Goal: Information Seeking & Learning: Learn about a topic

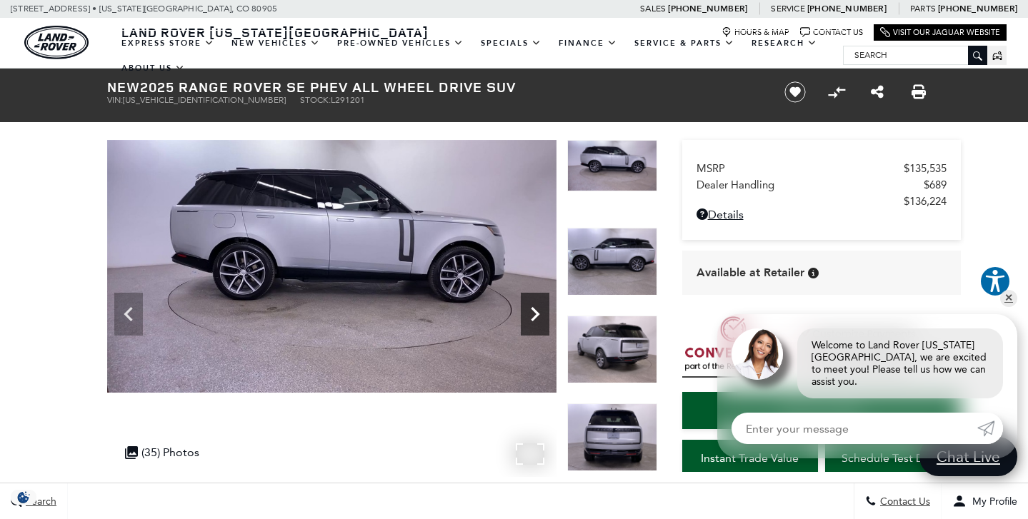
click at [534, 316] on icon "Next" at bounding box center [535, 314] width 29 height 29
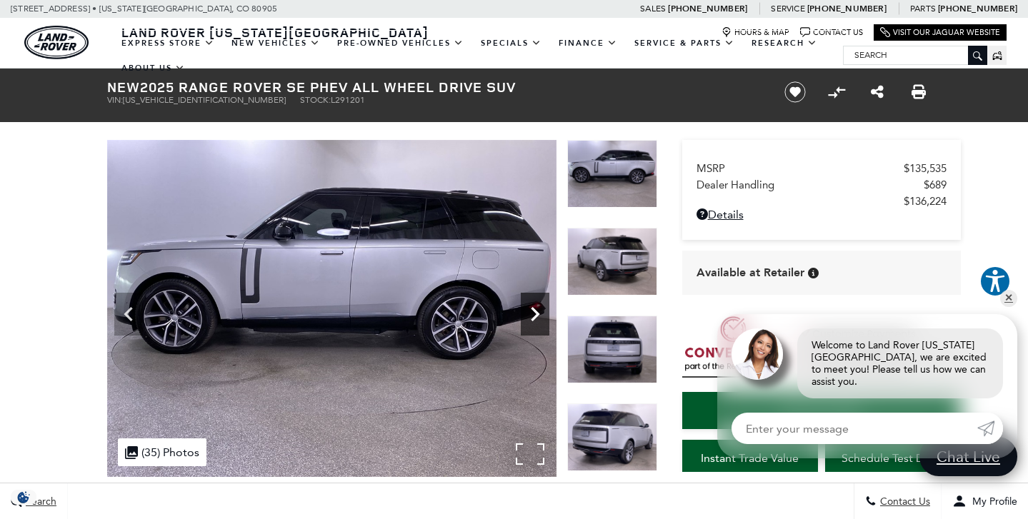
click at [534, 316] on icon "Next" at bounding box center [535, 314] width 29 height 29
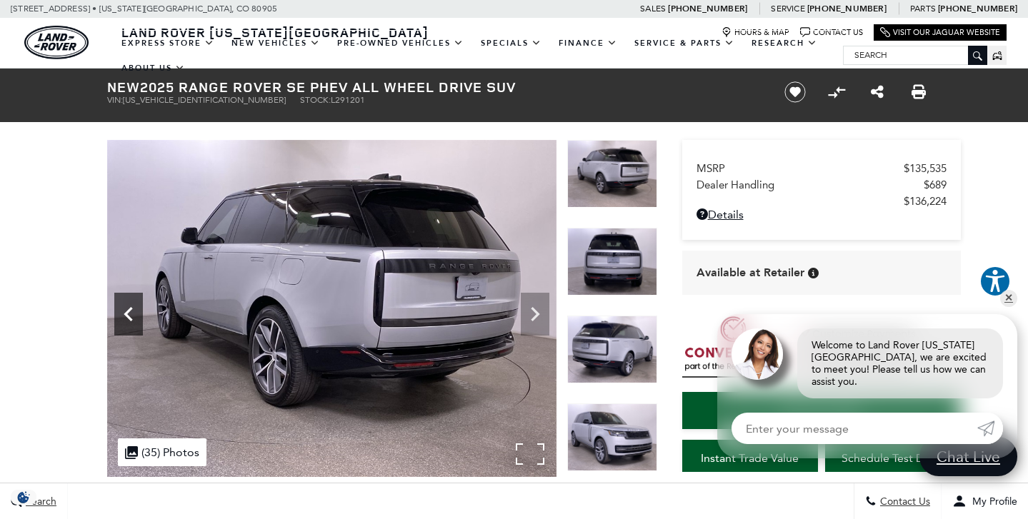
click at [126, 310] on icon "Previous" at bounding box center [128, 314] width 29 height 29
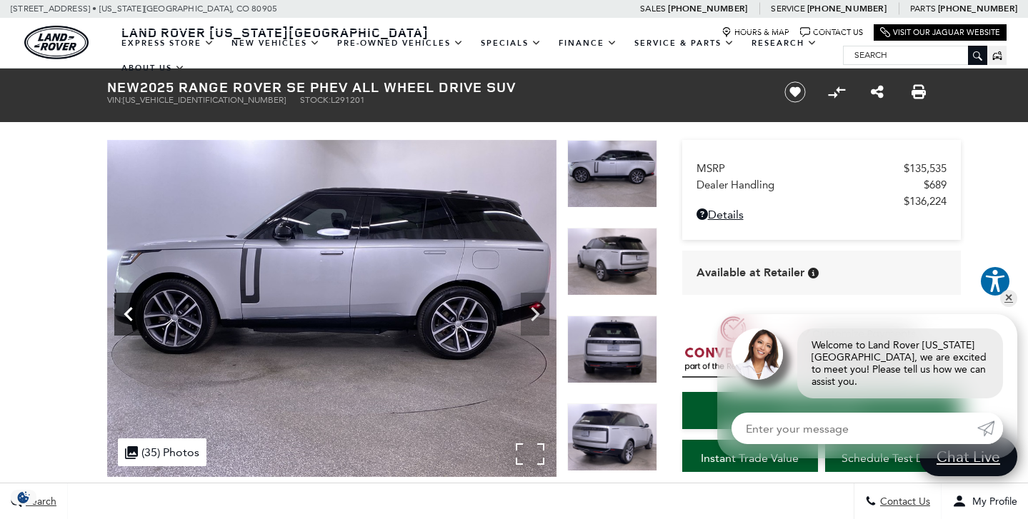
click at [126, 310] on icon "Previous" at bounding box center [128, 314] width 29 height 29
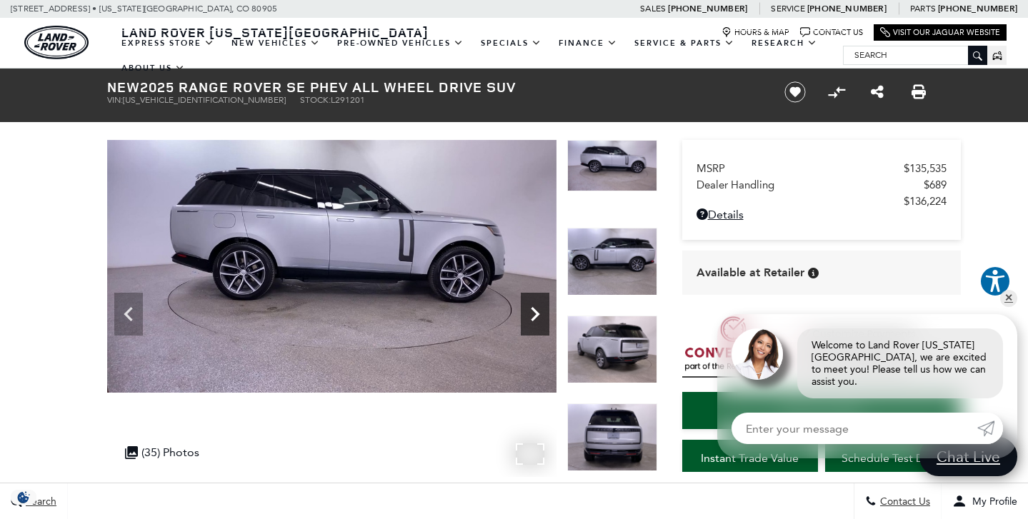
click at [536, 325] on icon "Next" at bounding box center [535, 314] width 29 height 29
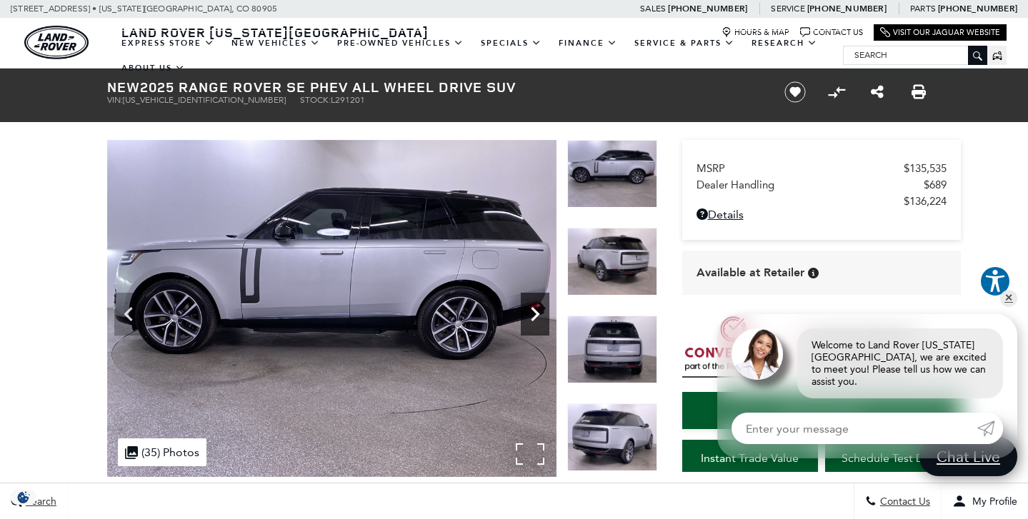
click at [536, 325] on icon "Next" at bounding box center [535, 314] width 29 height 29
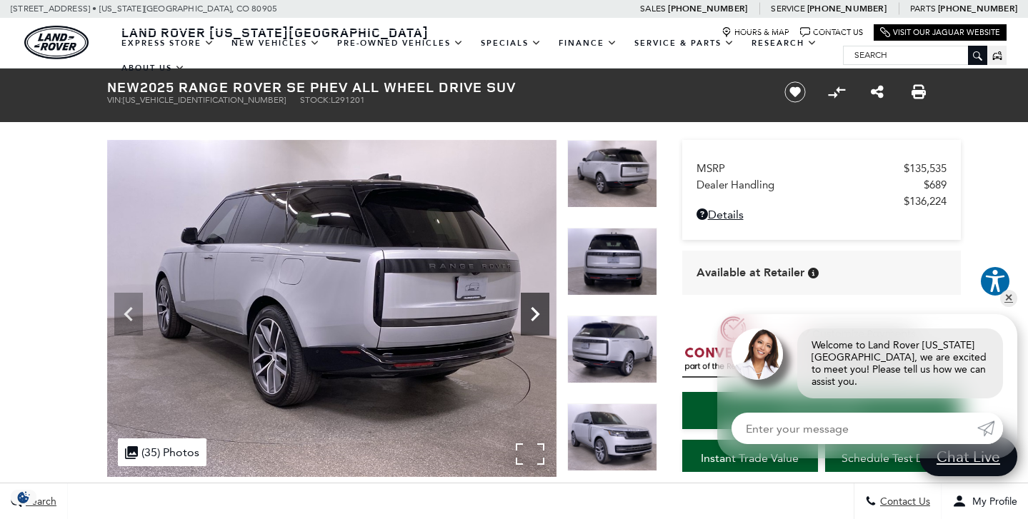
click at [536, 325] on icon "Next" at bounding box center [535, 314] width 29 height 29
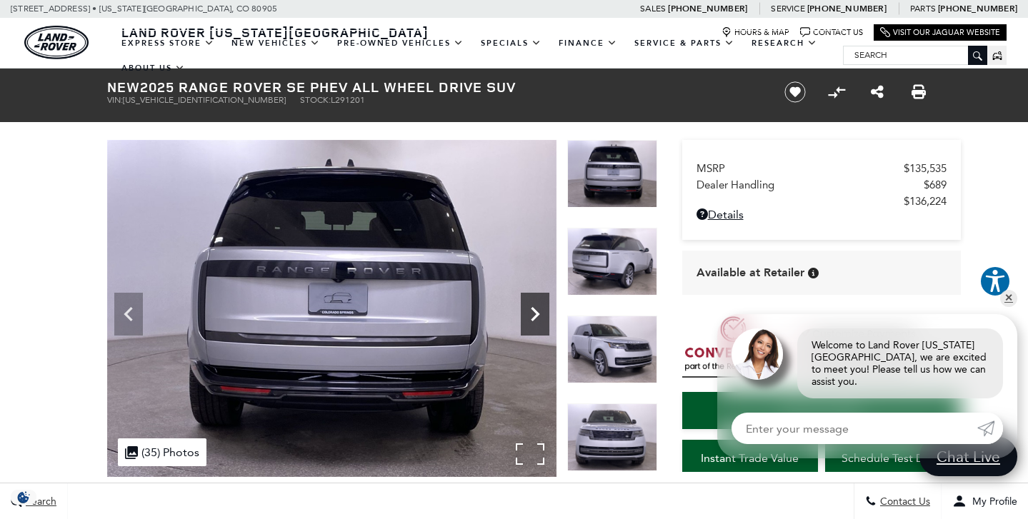
click at [536, 325] on icon "Next" at bounding box center [535, 314] width 29 height 29
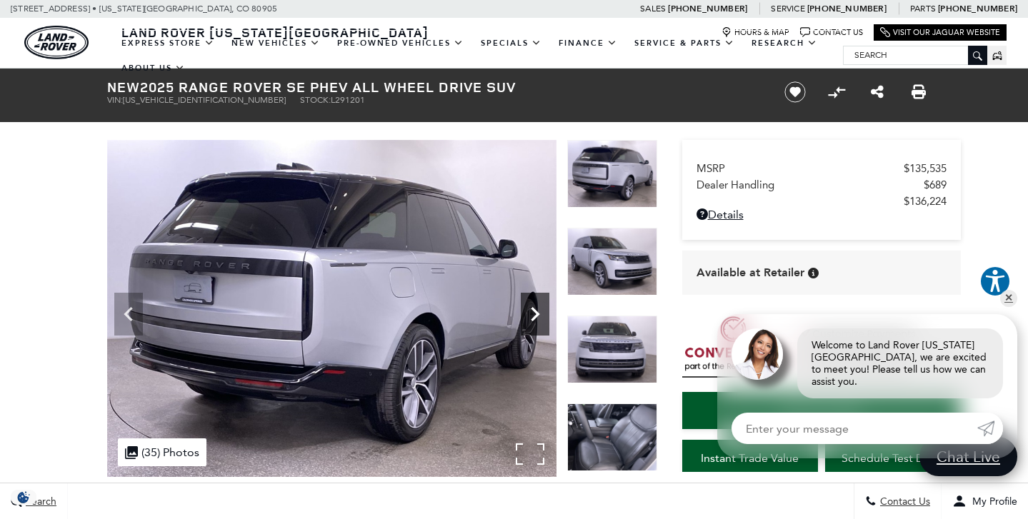
click at [536, 325] on icon "Next" at bounding box center [535, 314] width 29 height 29
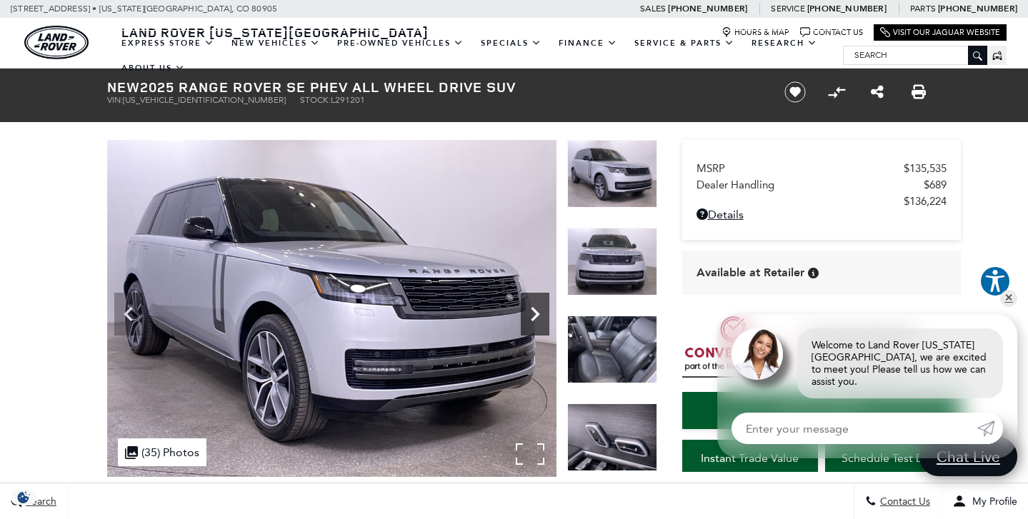
click at [536, 325] on icon "Next" at bounding box center [535, 314] width 29 height 29
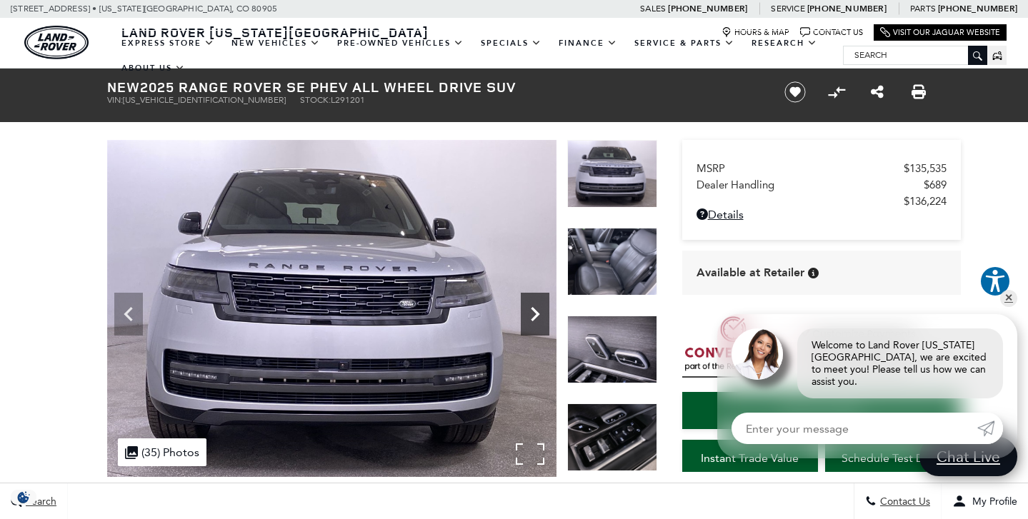
click at [536, 325] on icon "Next" at bounding box center [535, 314] width 29 height 29
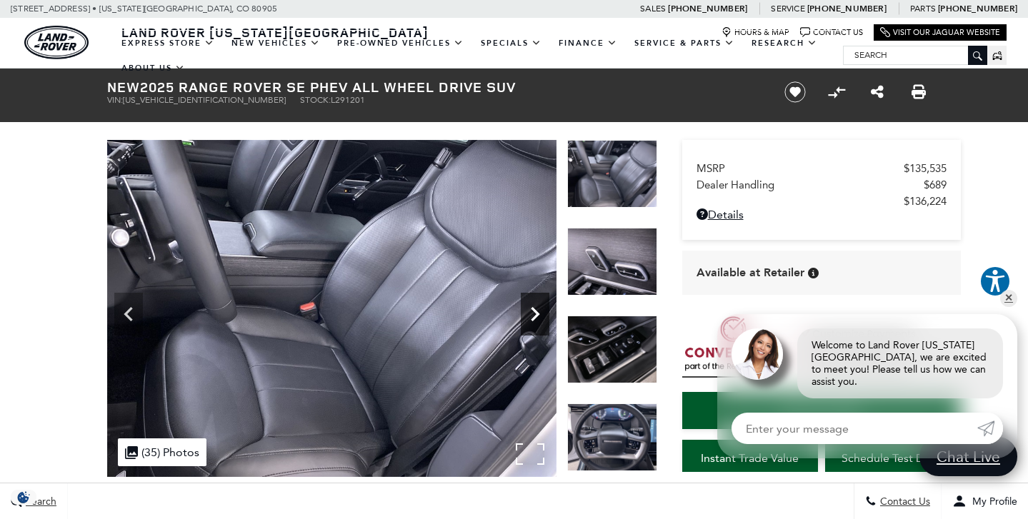
click at [536, 325] on icon "Next" at bounding box center [535, 314] width 29 height 29
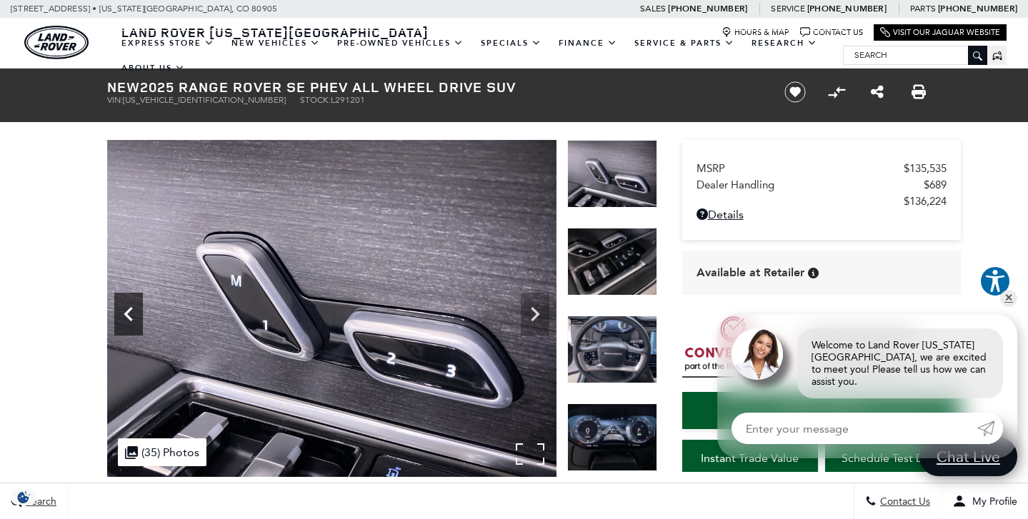
click at [121, 315] on icon "Previous" at bounding box center [128, 314] width 29 height 29
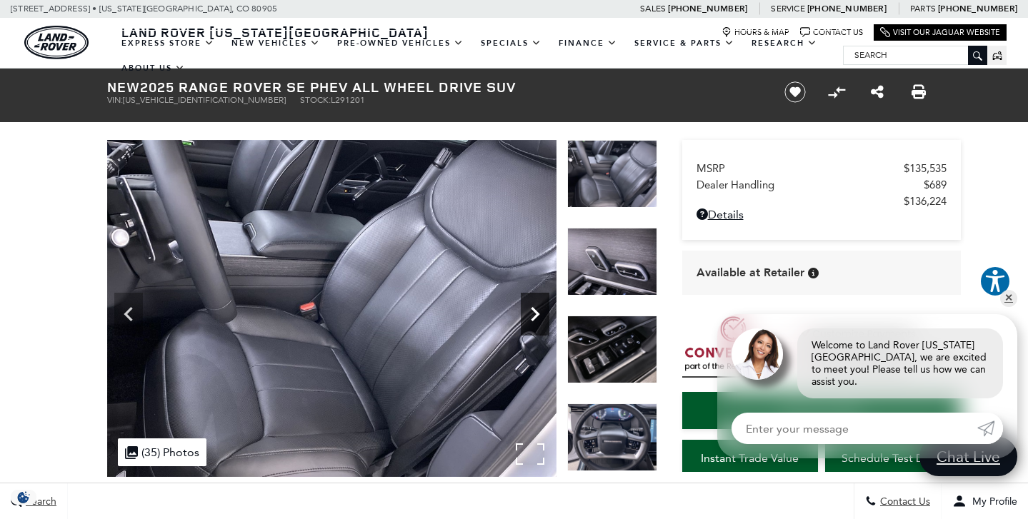
click at [537, 312] on icon "Next" at bounding box center [535, 314] width 9 height 14
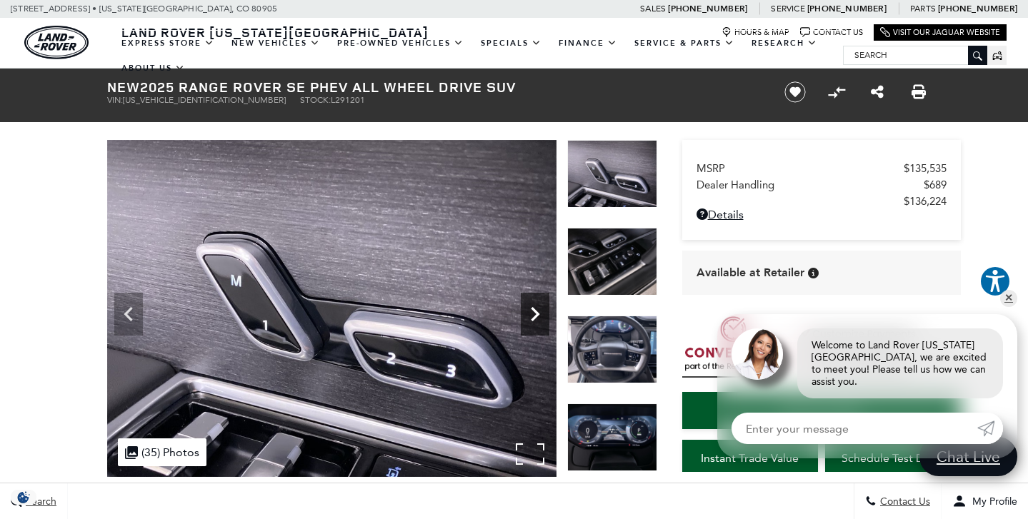
click at [537, 312] on icon "Next" at bounding box center [535, 314] width 9 height 14
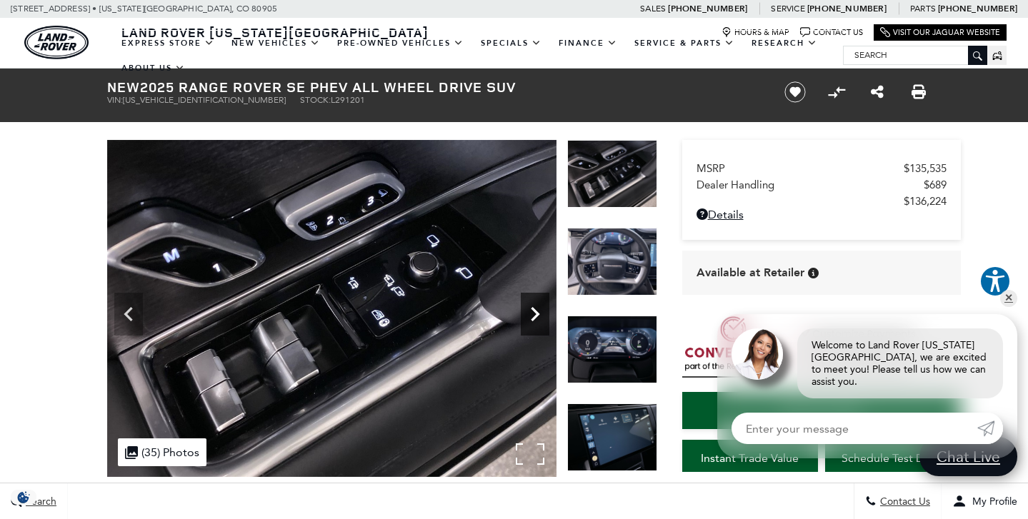
click at [537, 312] on icon "Next" at bounding box center [535, 314] width 9 height 14
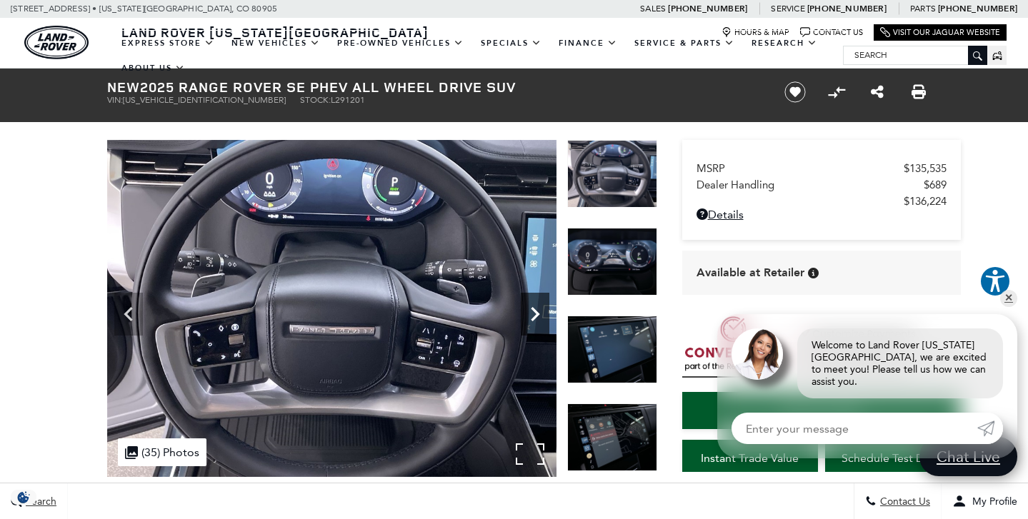
click at [537, 312] on icon "Next" at bounding box center [535, 314] width 9 height 14
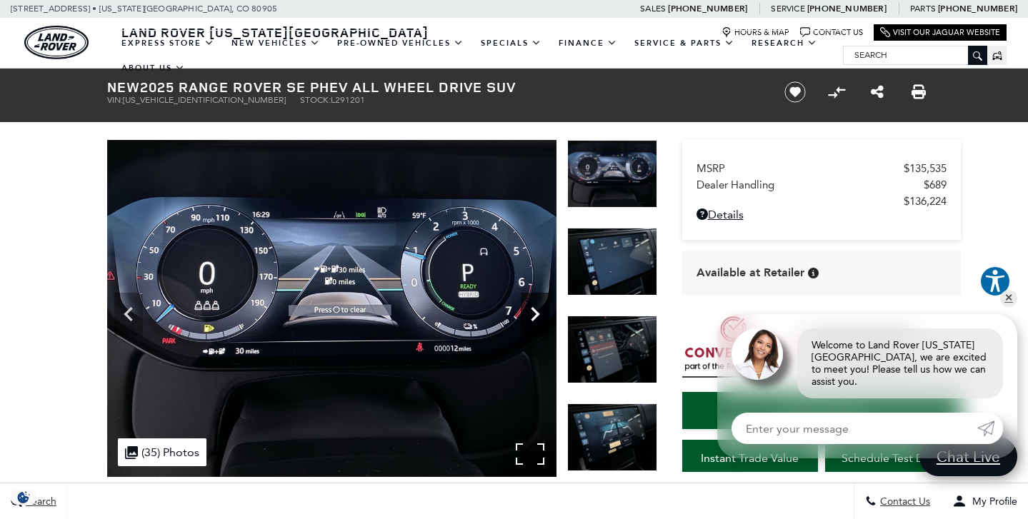
click at [537, 312] on icon "Next" at bounding box center [535, 314] width 9 height 14
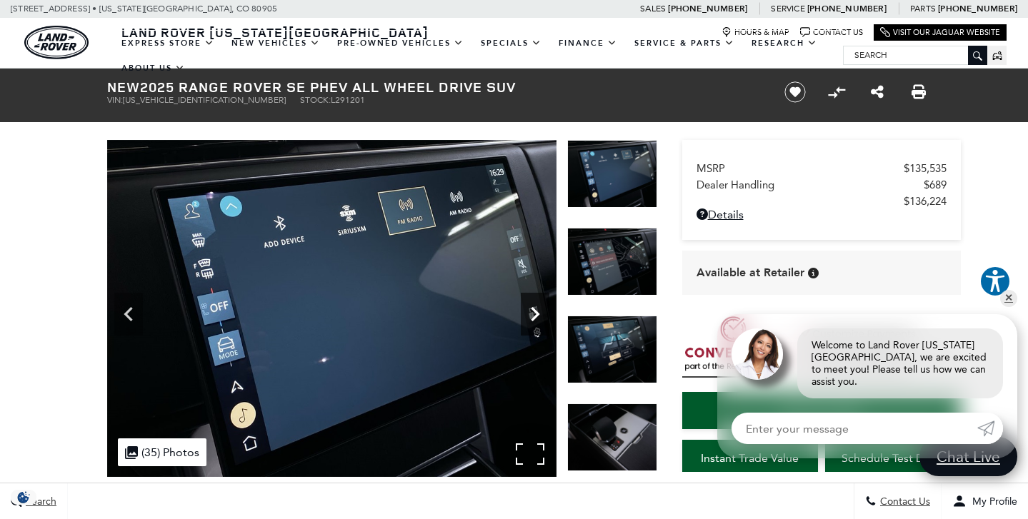
click at [537, 312] on icon "Next" at bounding box center [535, 314] width 9 height 14
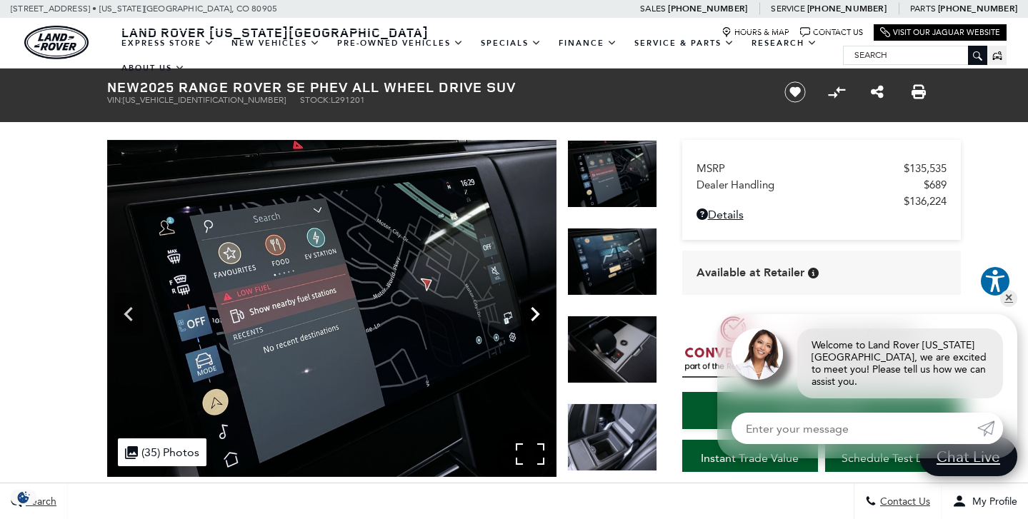
click at [537, 312] on icon "Next" at bounding box center [535, 314] width 9 height 14
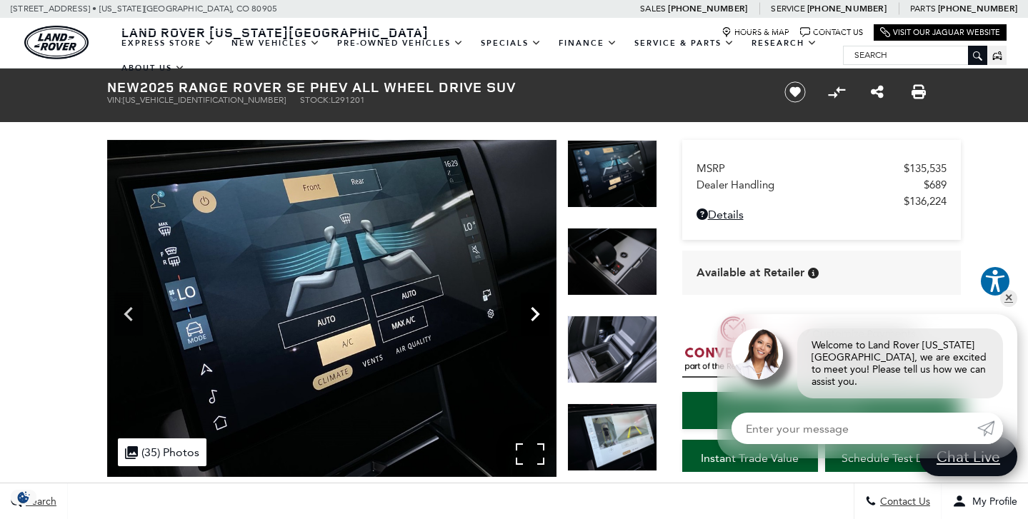
click at [532, 314] on icon "Next" at bounding box center [535, 314] width 29 height 29
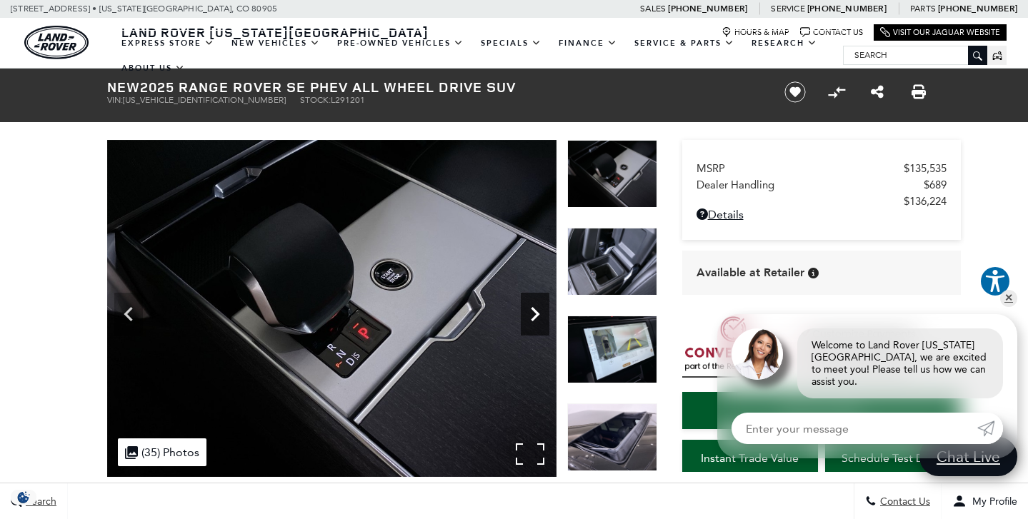
click at [532, 314] on icon "Next" at bounding box center [535, 314] width 29 height 29
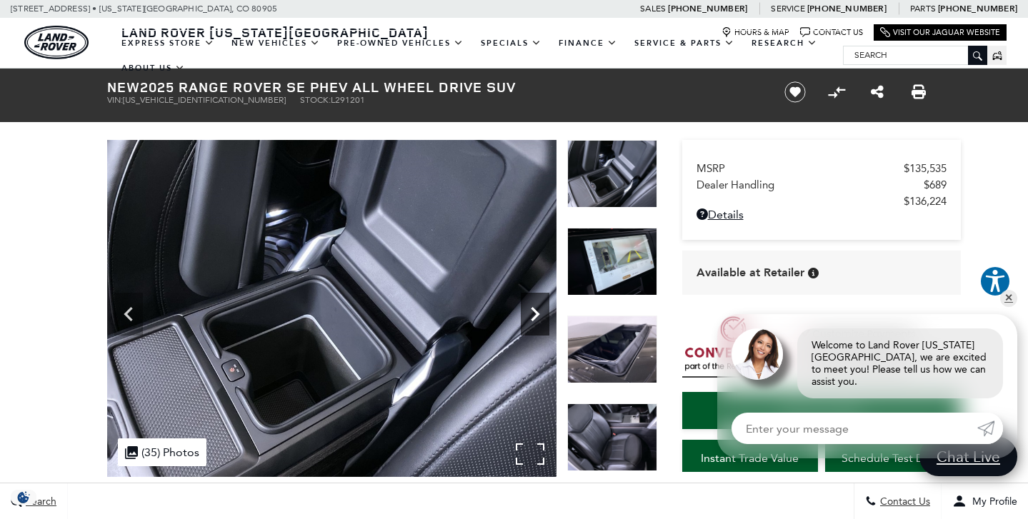
click at [532, 314] on icon "Next" at bounding box center [535, 314] width 29 height 29
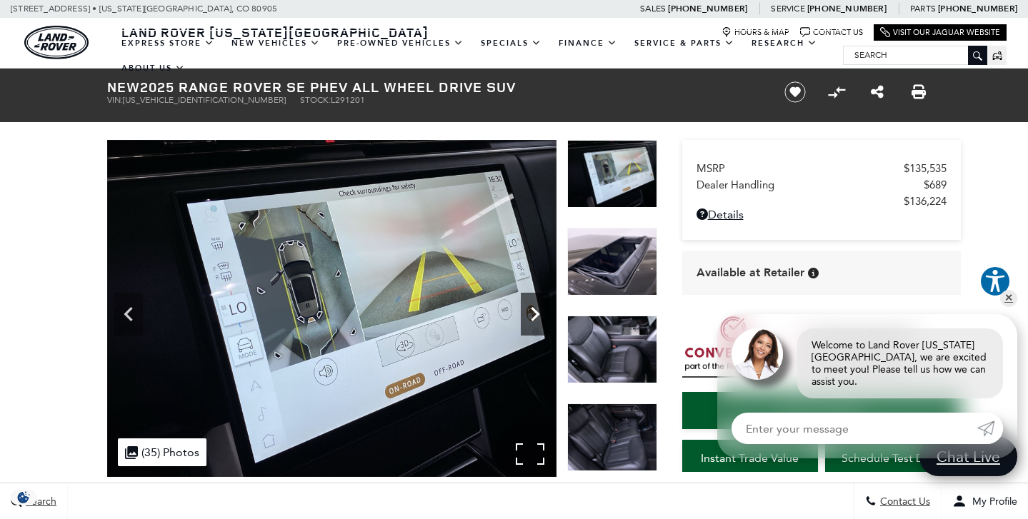
click at [532, 314] on icon "Next" at bounding box center [535, 314] width 29 height 29
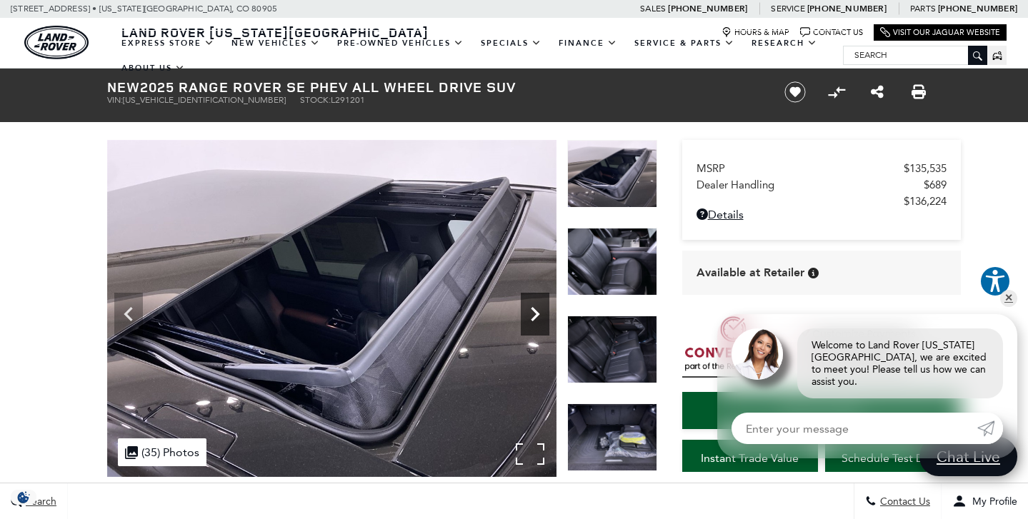
click at [532, 314] on icon "Next" at bounding box center [535, 314] width 29 height 29
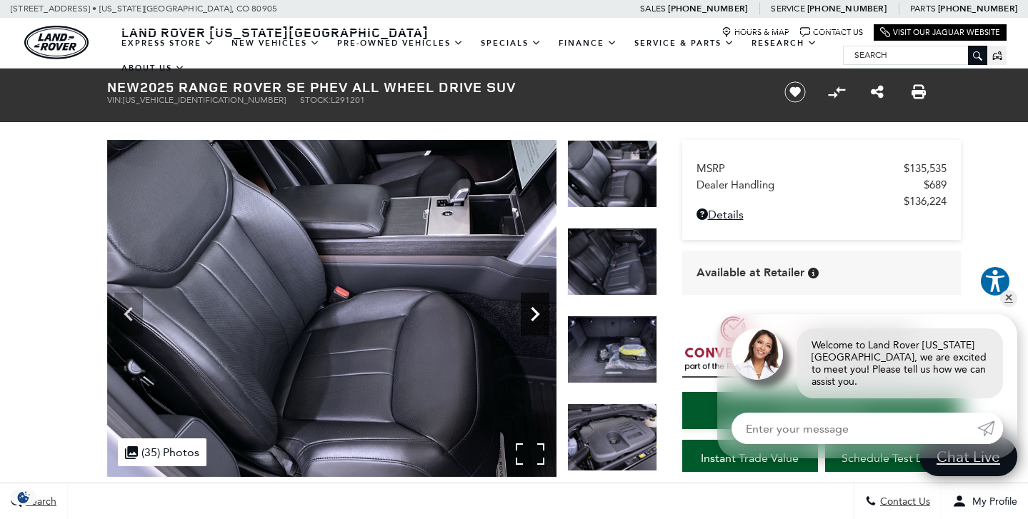
click at [532, 314] on icon "Next" at bounding box center [535, 314] width 29 height 29
